Goal: Communication & Community: Answer question/provide support

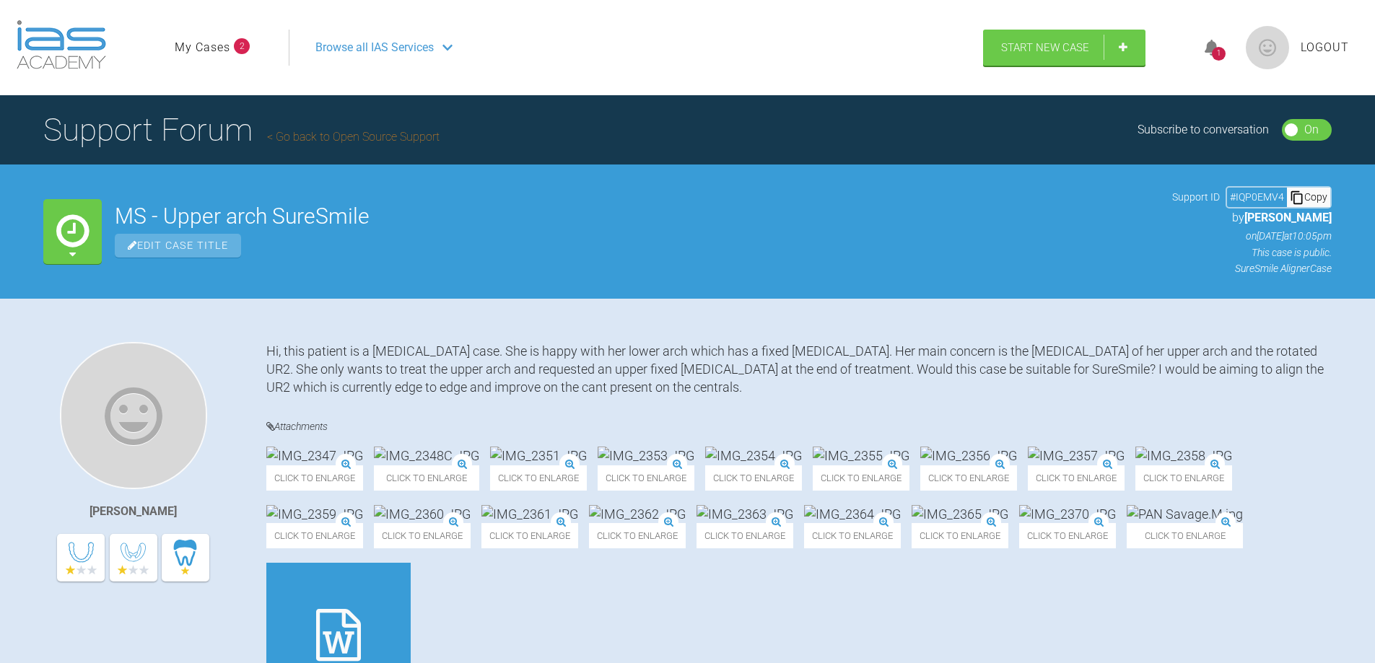
click at [240, 45] on span "2" at bounding box center [242, 46] width 16 height 16
click at [204, 45] on link "My Cases" at bounding box center [203, 47] width 56 height 19
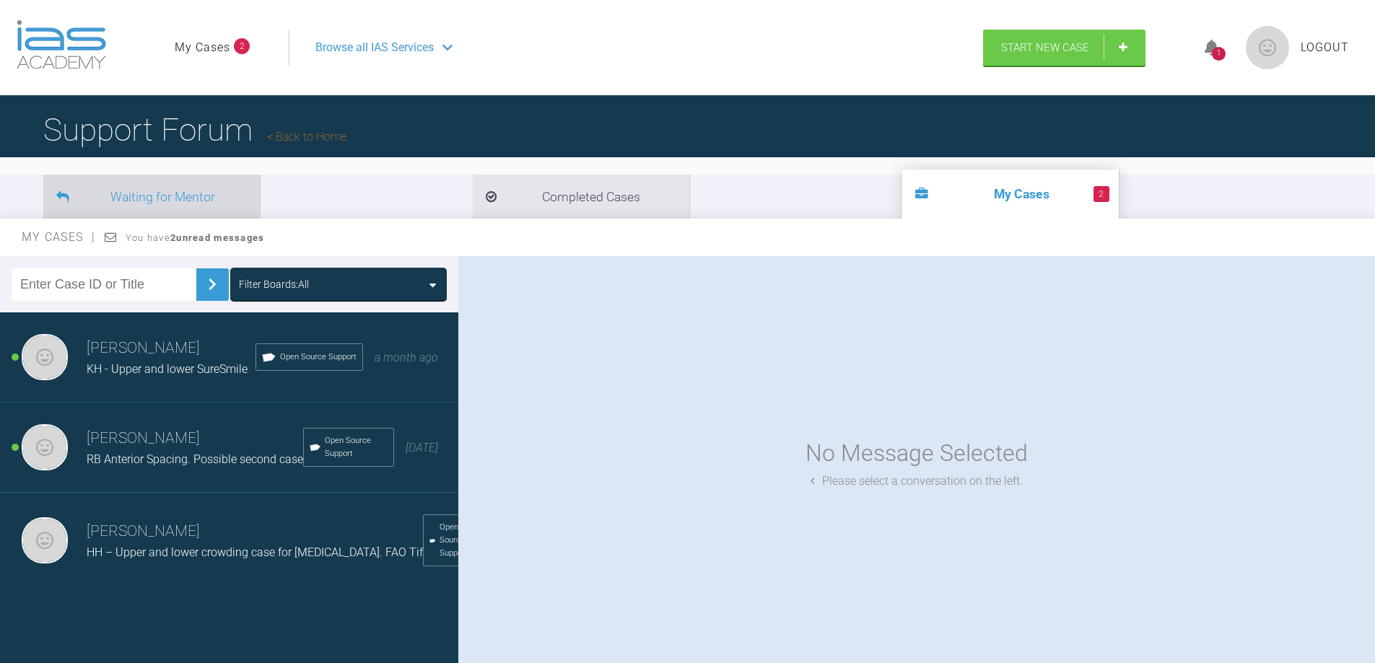
click at [165, 200] on li "Waiting for Mentor" at bounding box center [151, 197] width 217 height 44
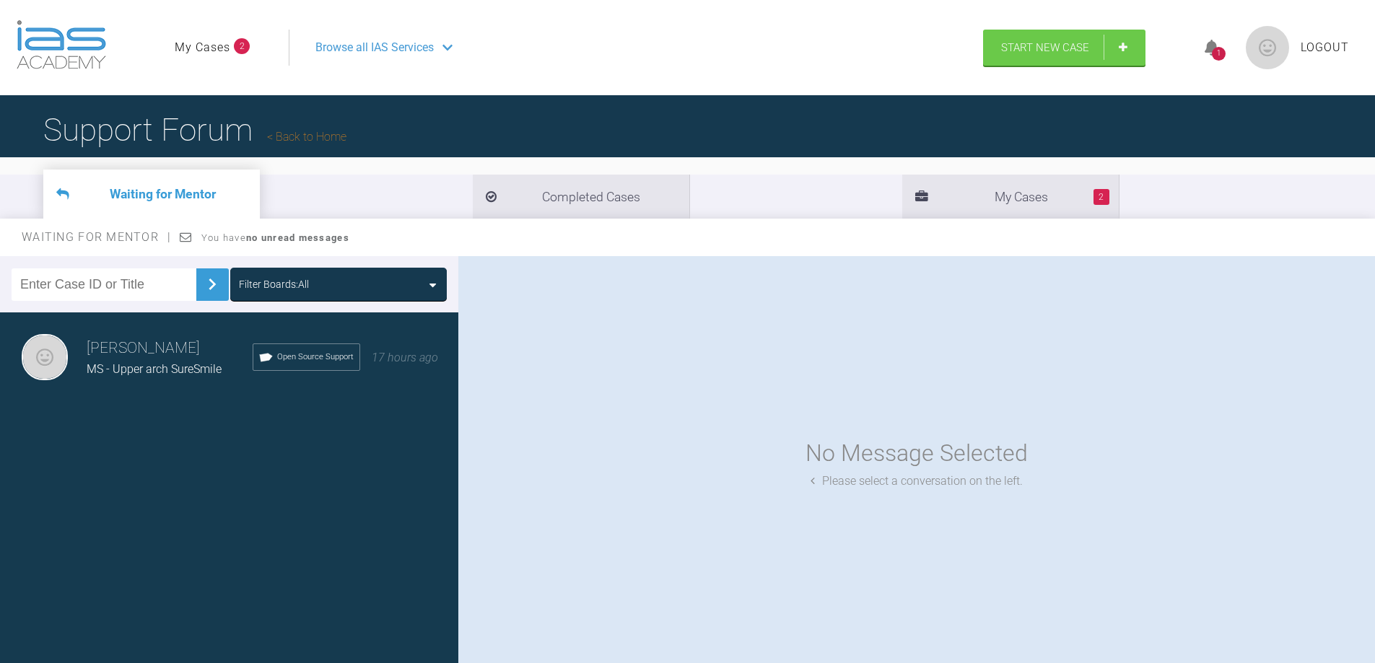
click at [144, 360] on h3 "[PERSON_NAME]" at bounding box center [170, 348] width 166 height 25
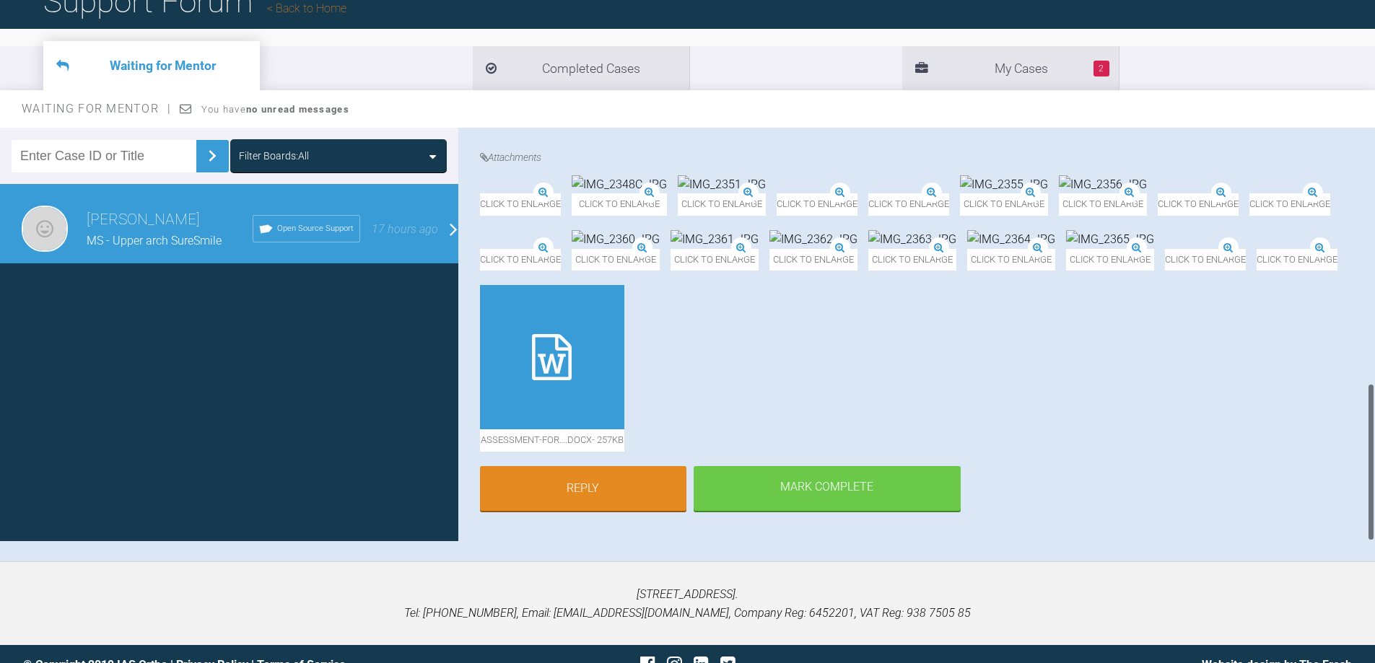
scroll to position [150, 0]
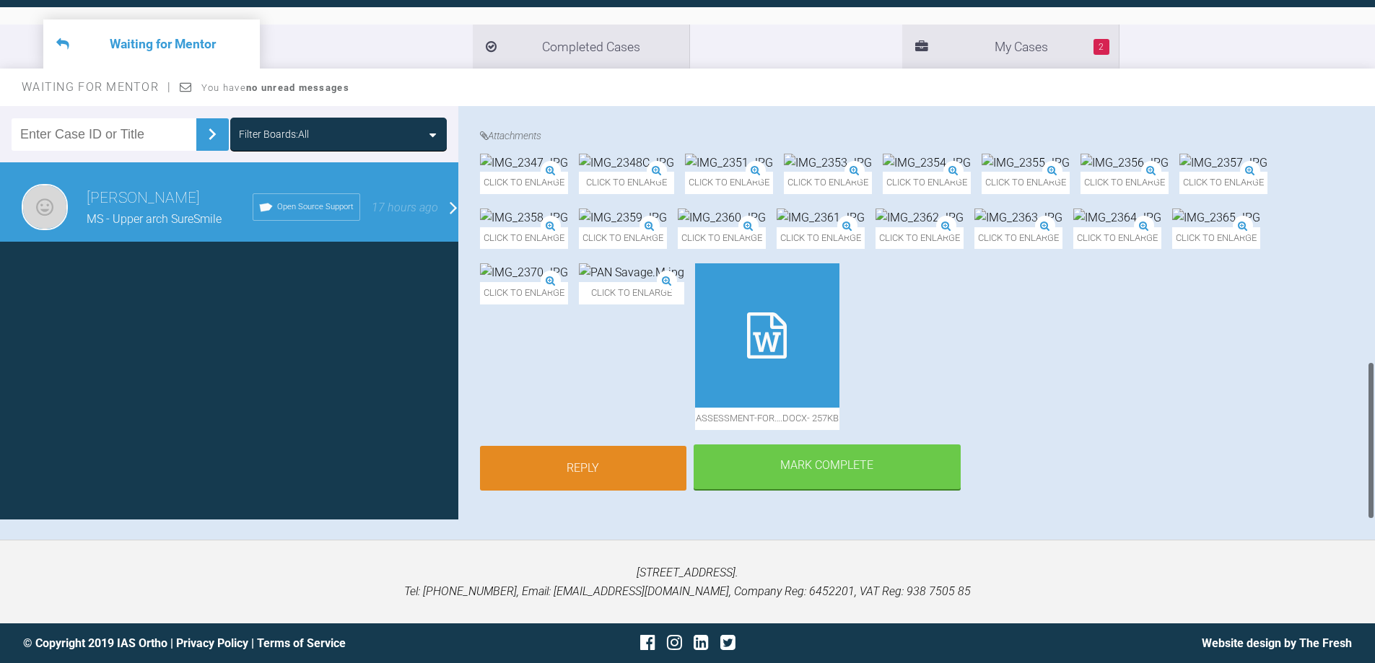
click at [616, 463] on link "Reply" at bounding box center [583, 468] width 206 height 45
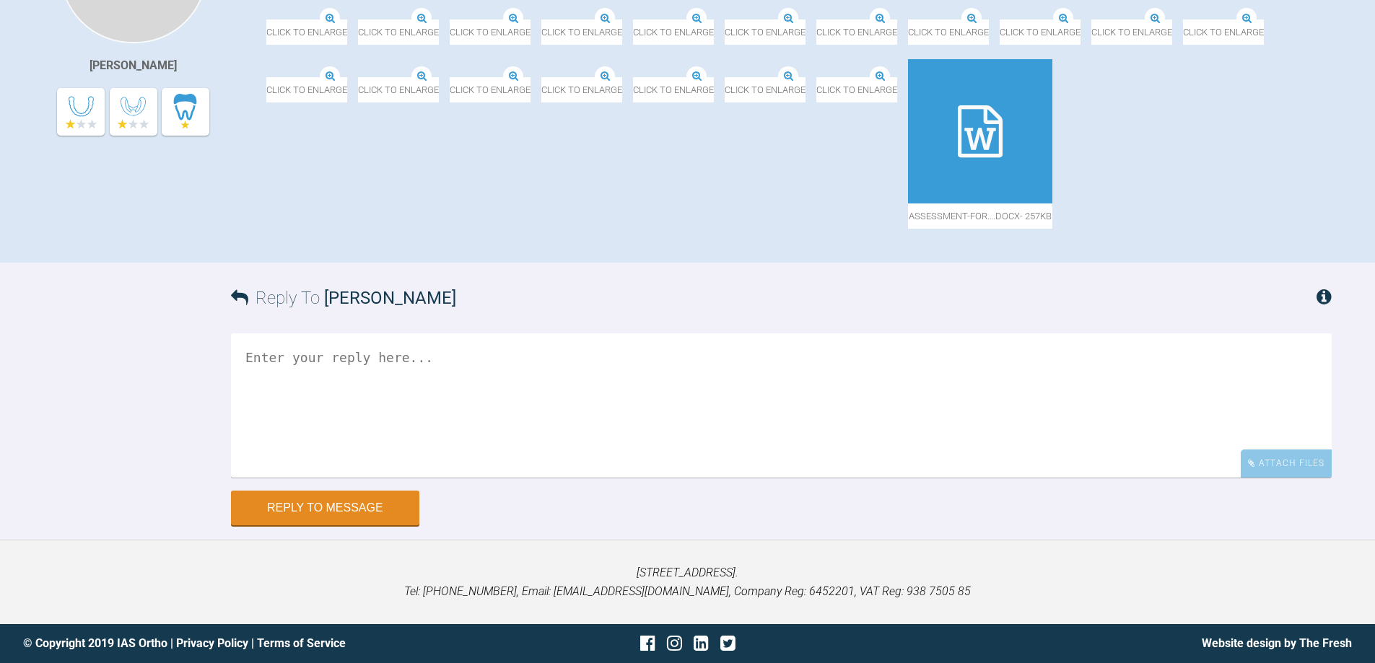
scroll to position [917, 0]
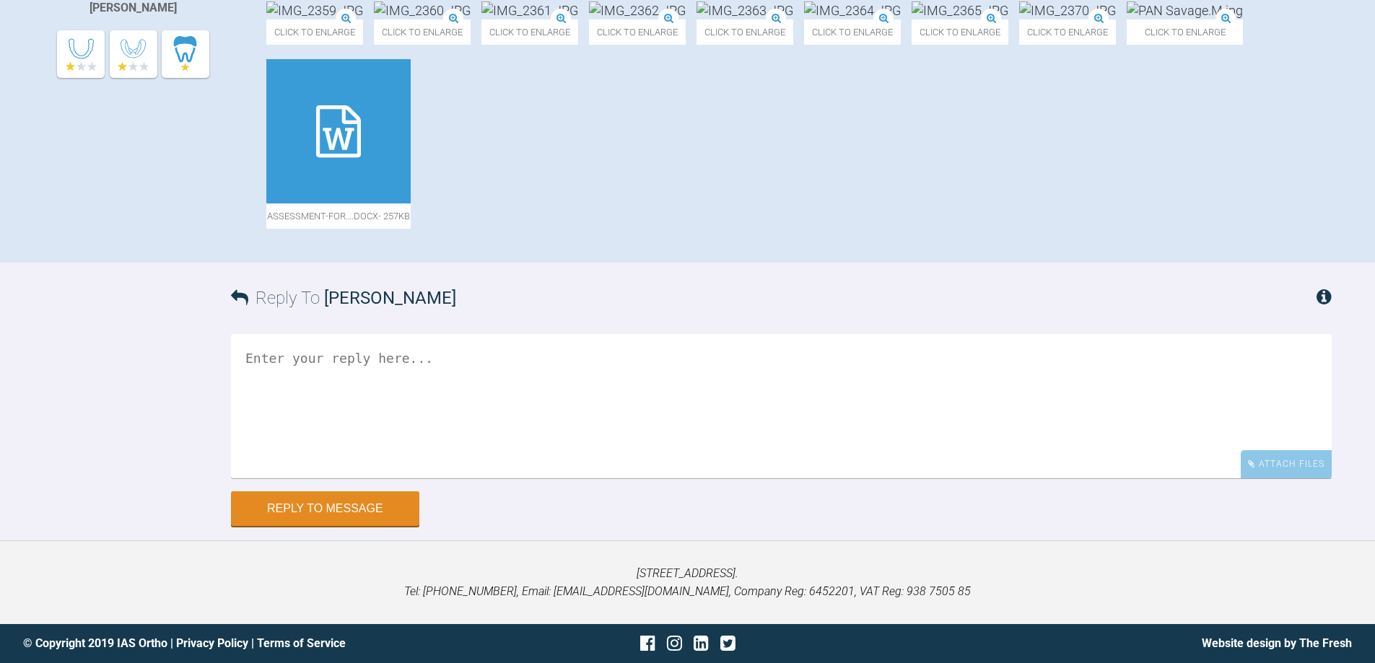
click at [507, 380] on textarea at bounding box center [781, 406] width 1101 height 144
click at [705, 360] on textarea "Hi, is upper round tripping/expansion appropriate here?" at bounding box center [781, 406] width 1101 height 144
type textarea "Hi, is upper round tripping/expansion appropriate here?"
click at [348, 515] on button "Reply to Message" at bounding box center [325, 510] width 188 height 35
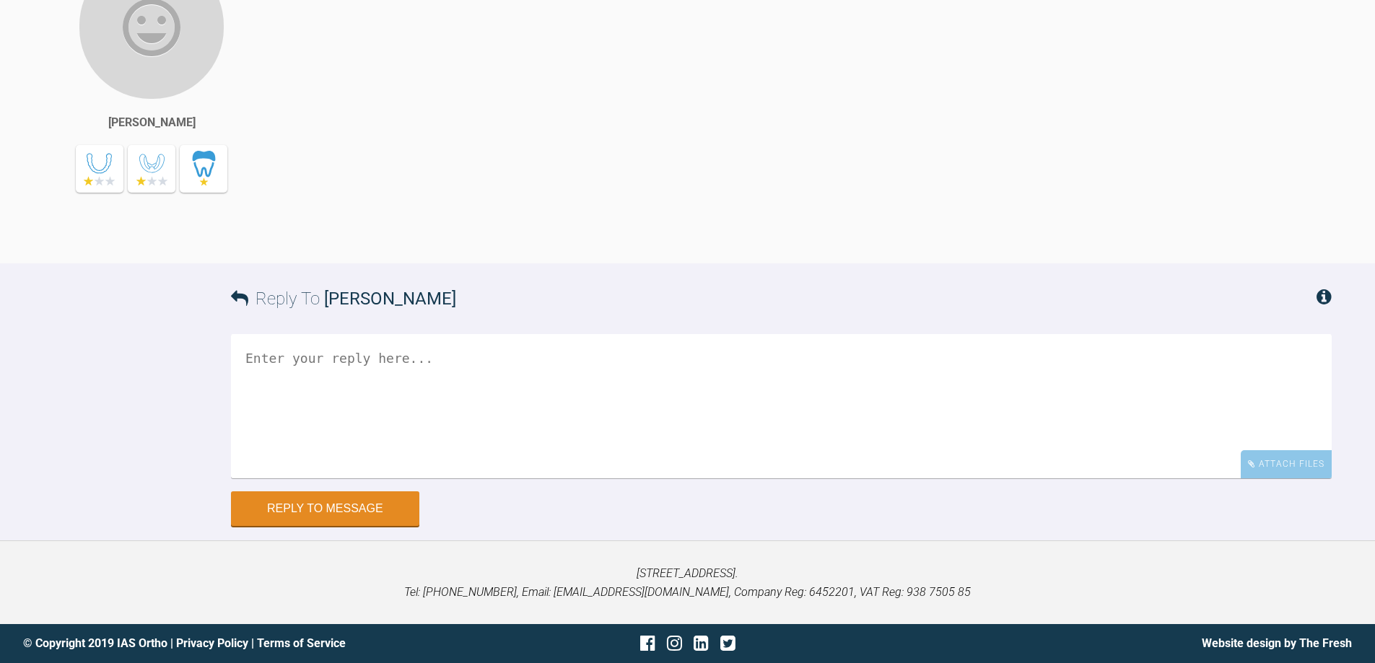
scroll to position [1083, 0]
